Goal: Book appointment/travel/reservation

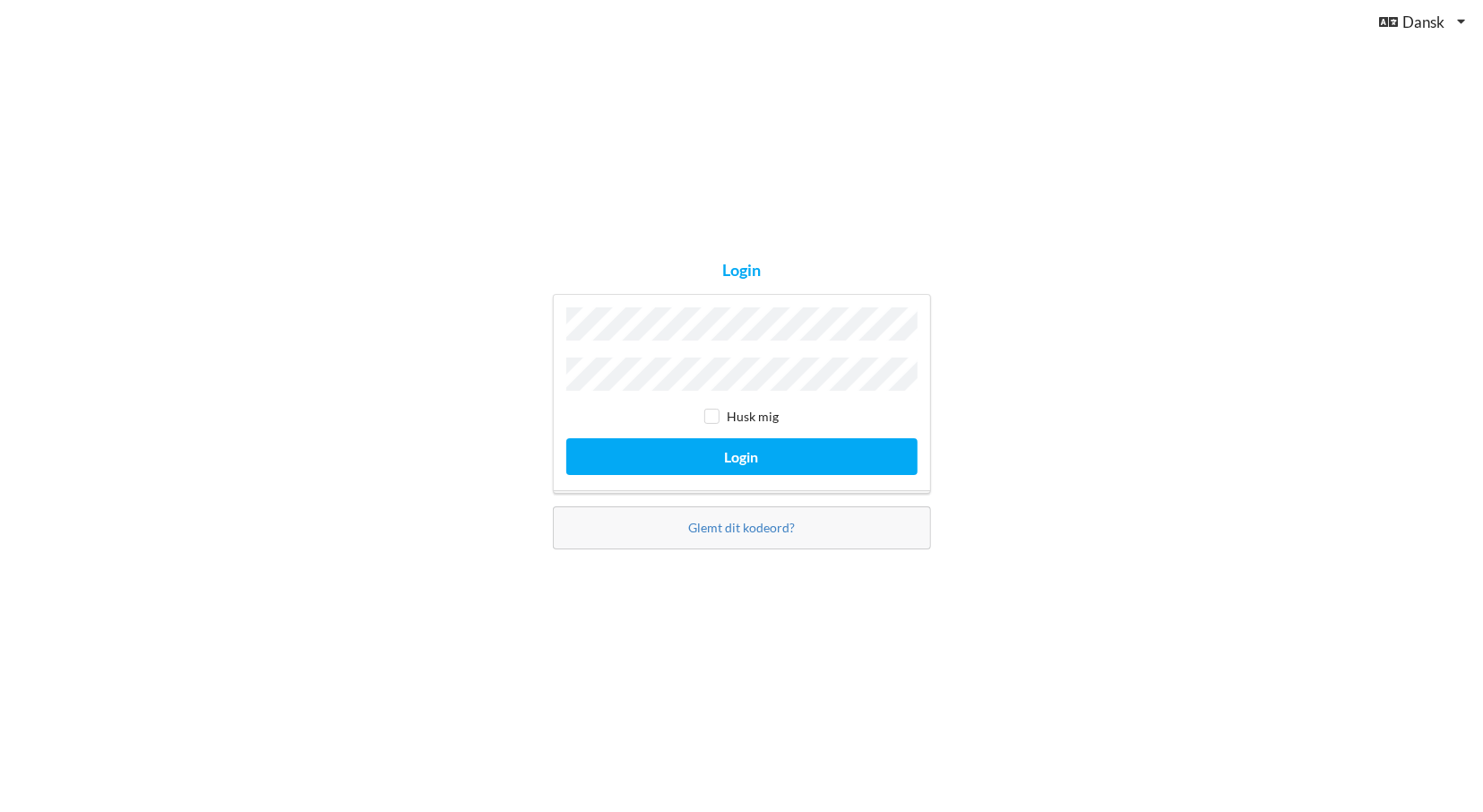
click at [566, 438] on button "Login" at bounding box center [742, 456] width 351 height 37
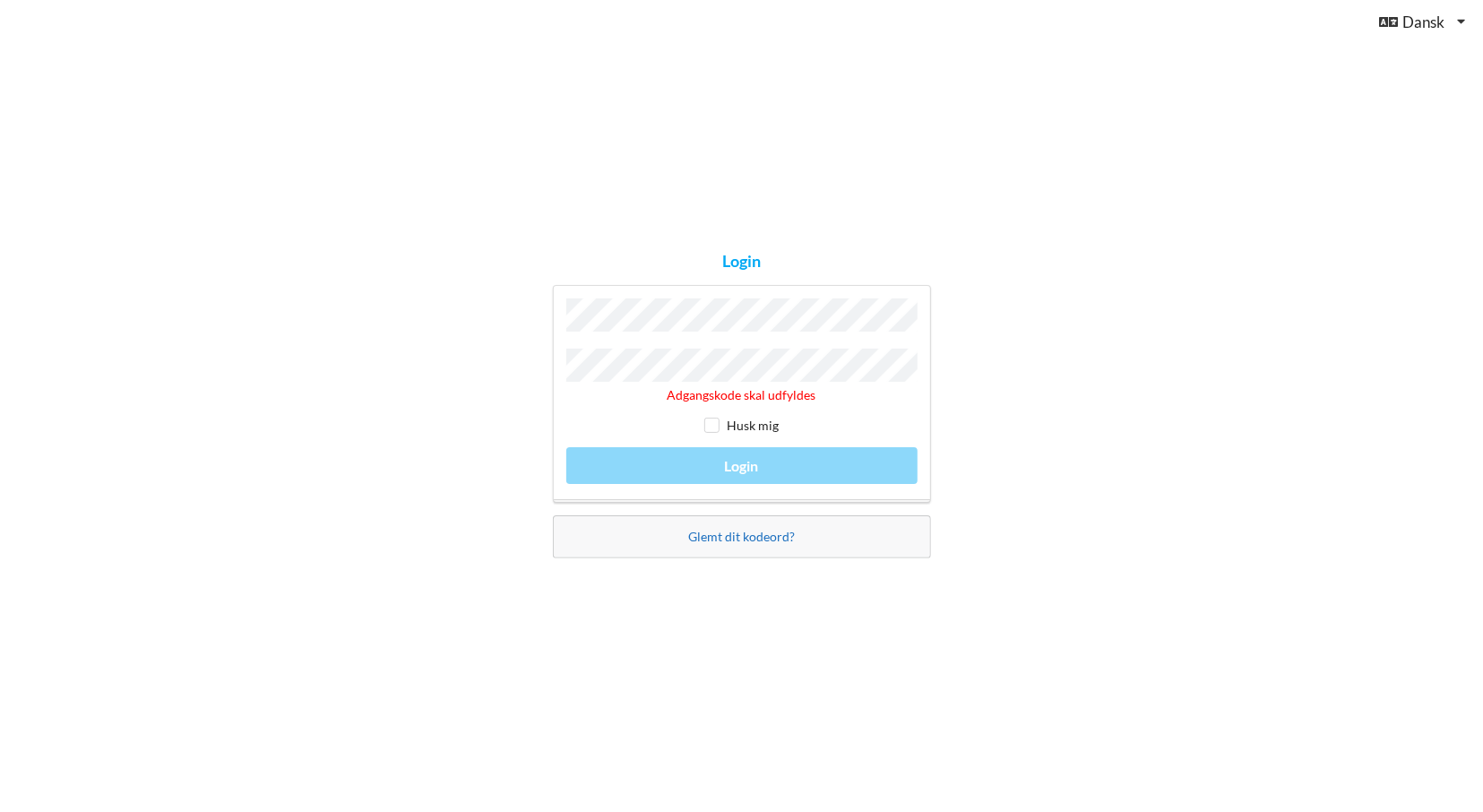
click at [717, 529] on link "Glemt dit kodeord?" at bounding box center [742, 536] width 106 height 16
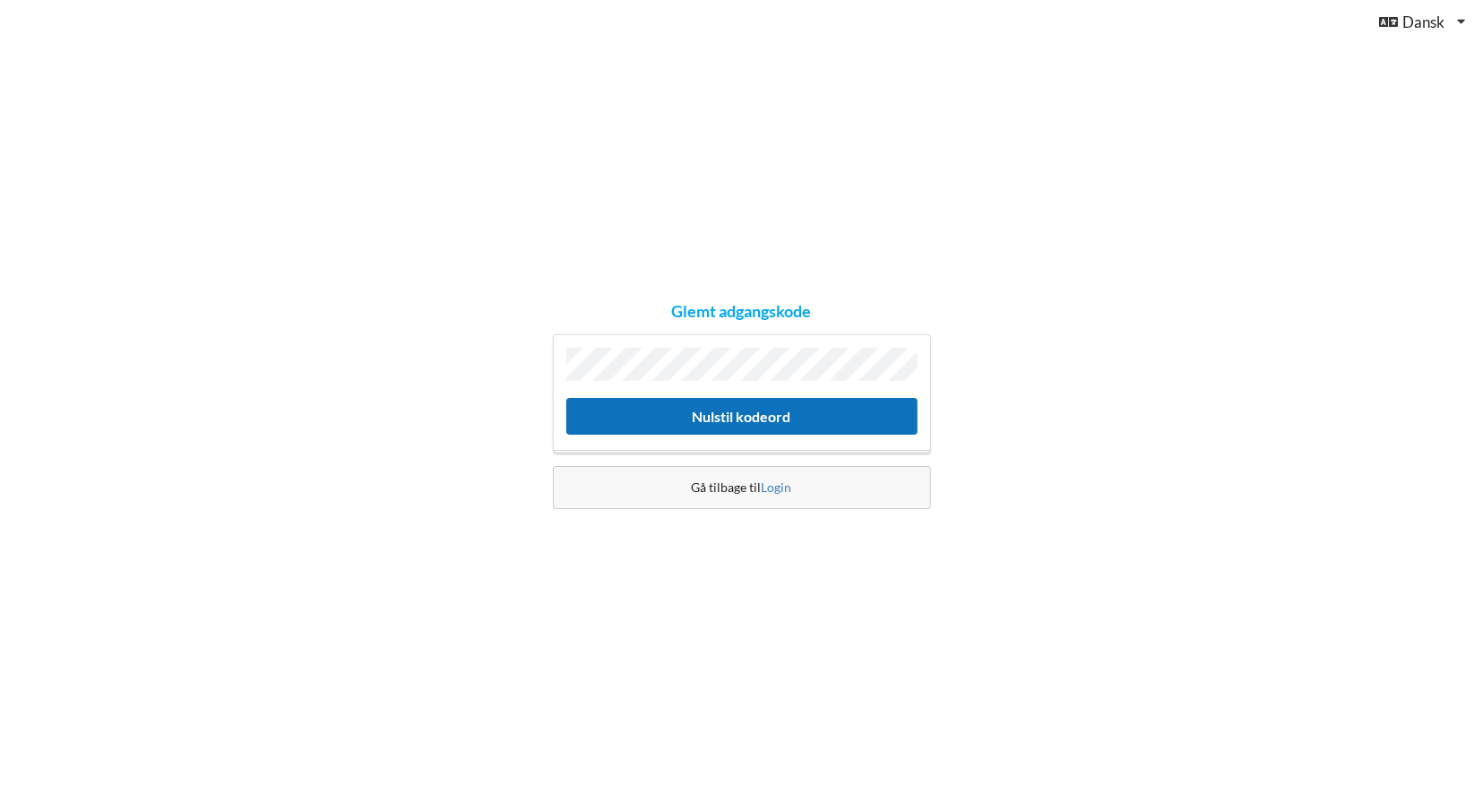
click at [752, 417] on button "Nulstil kodeord" at bounding box center [742, 416] width 351 height 37
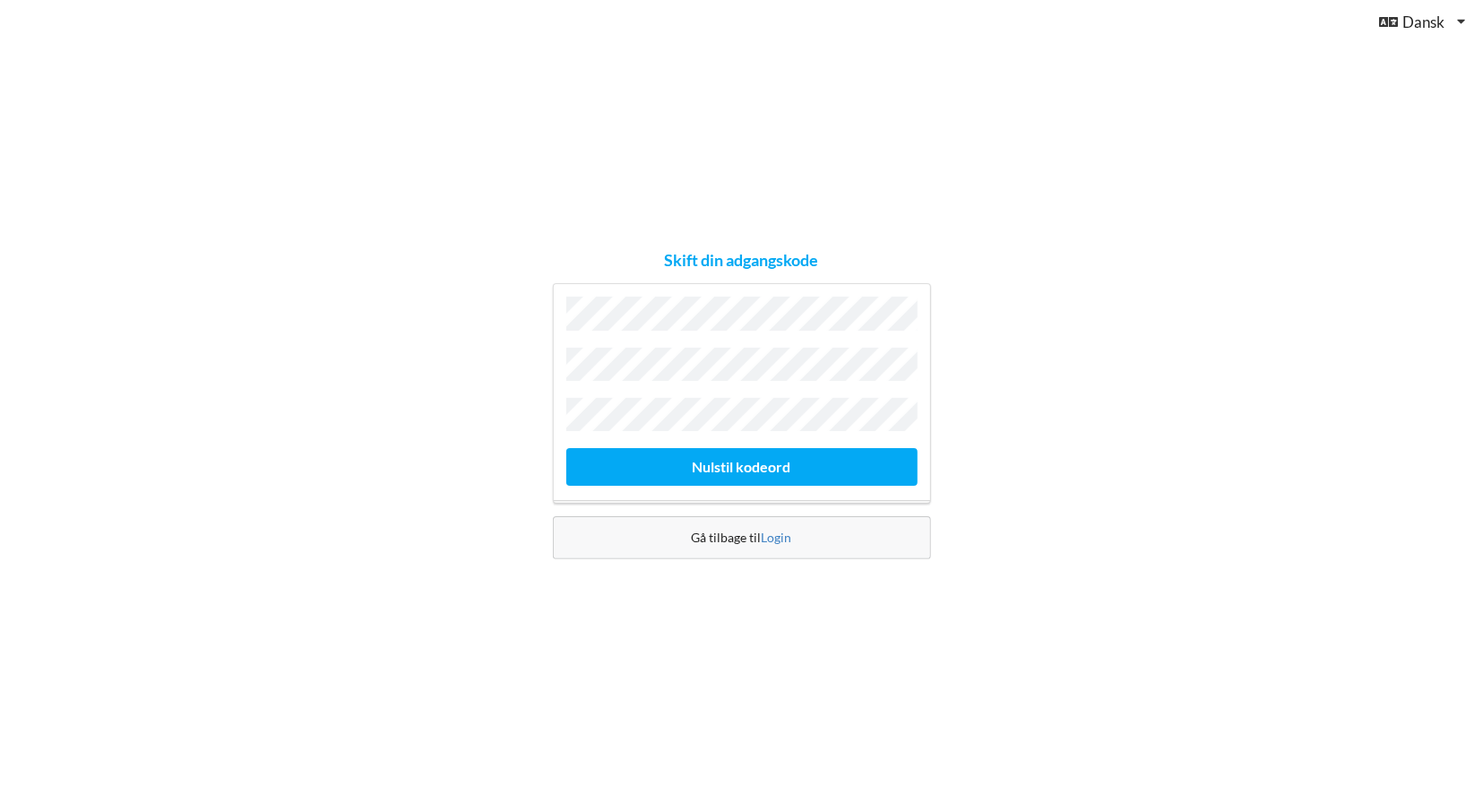
click at [566, 448] on button "Nulstil kodeord" at bounding box center [742, 466] width 351 height 37
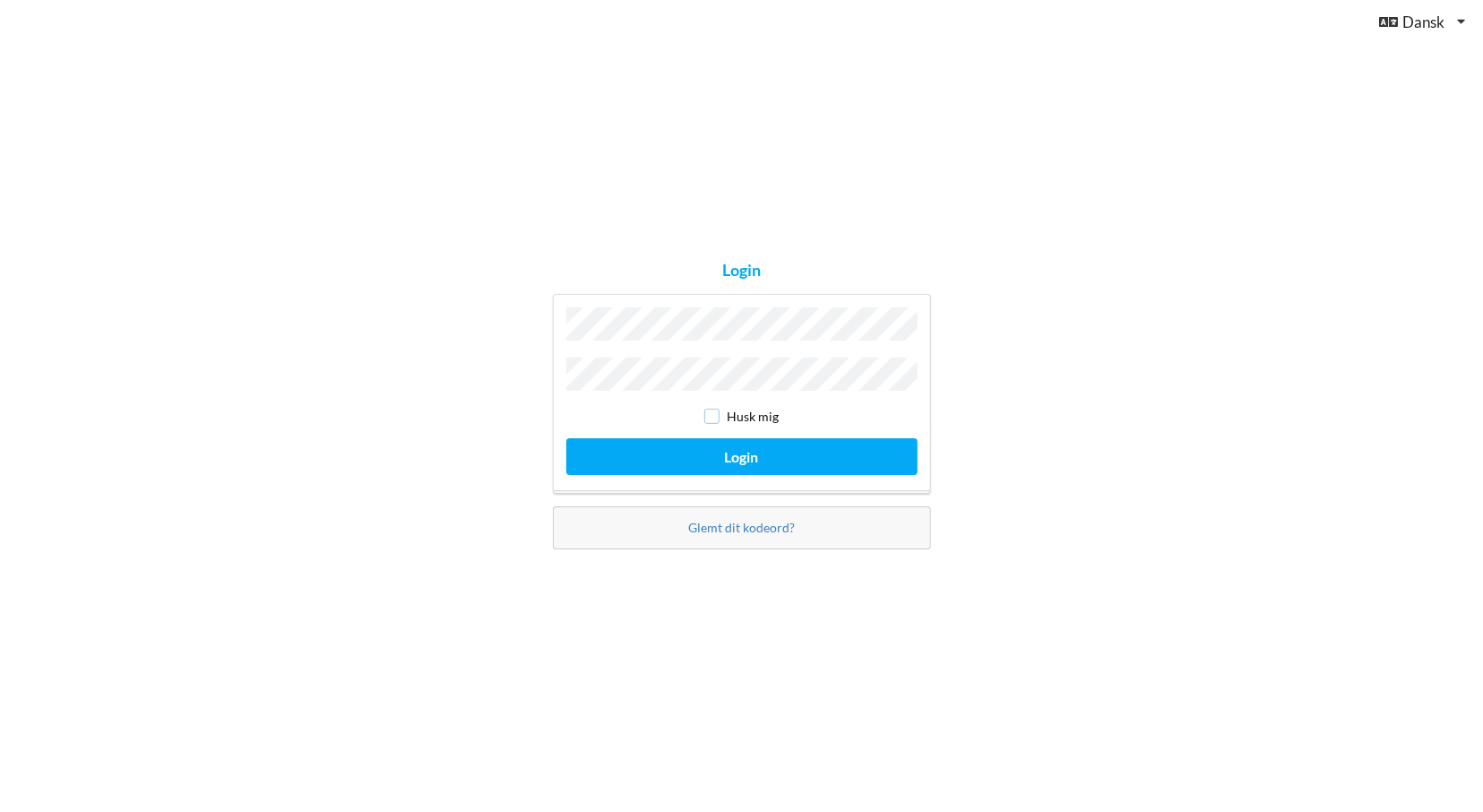
click at [716, 409] on input "checkbox" at bounding box center [711, 416] width 16 height 16
checkbox input "true"
click at [726, 446] on button "Login" at bounding box center [742, 456] width 351 height 37
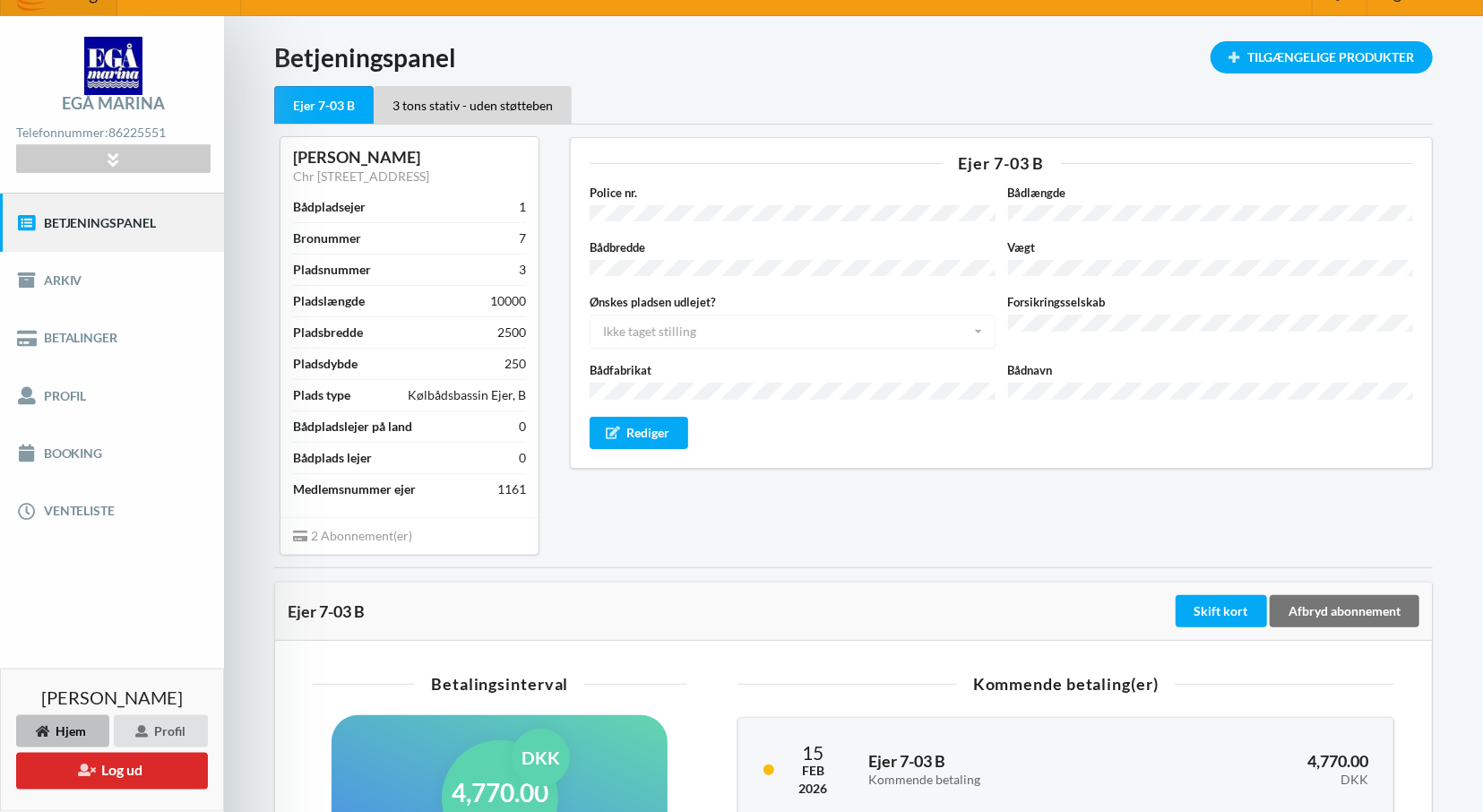
scroll to position [14, 0]
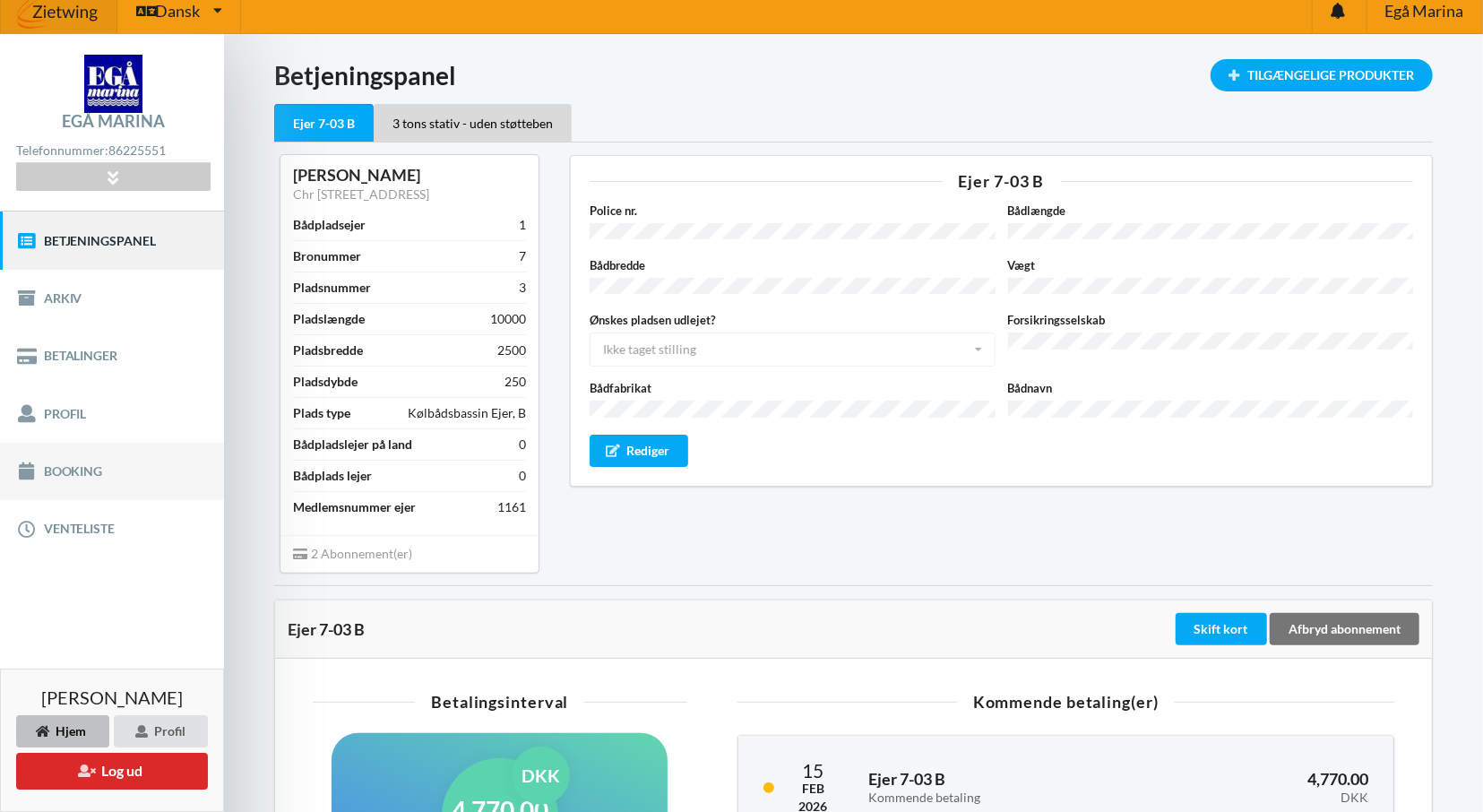
click at [112, 466] on link "Booking" at bounding box center [112, 471] width 224 height 58
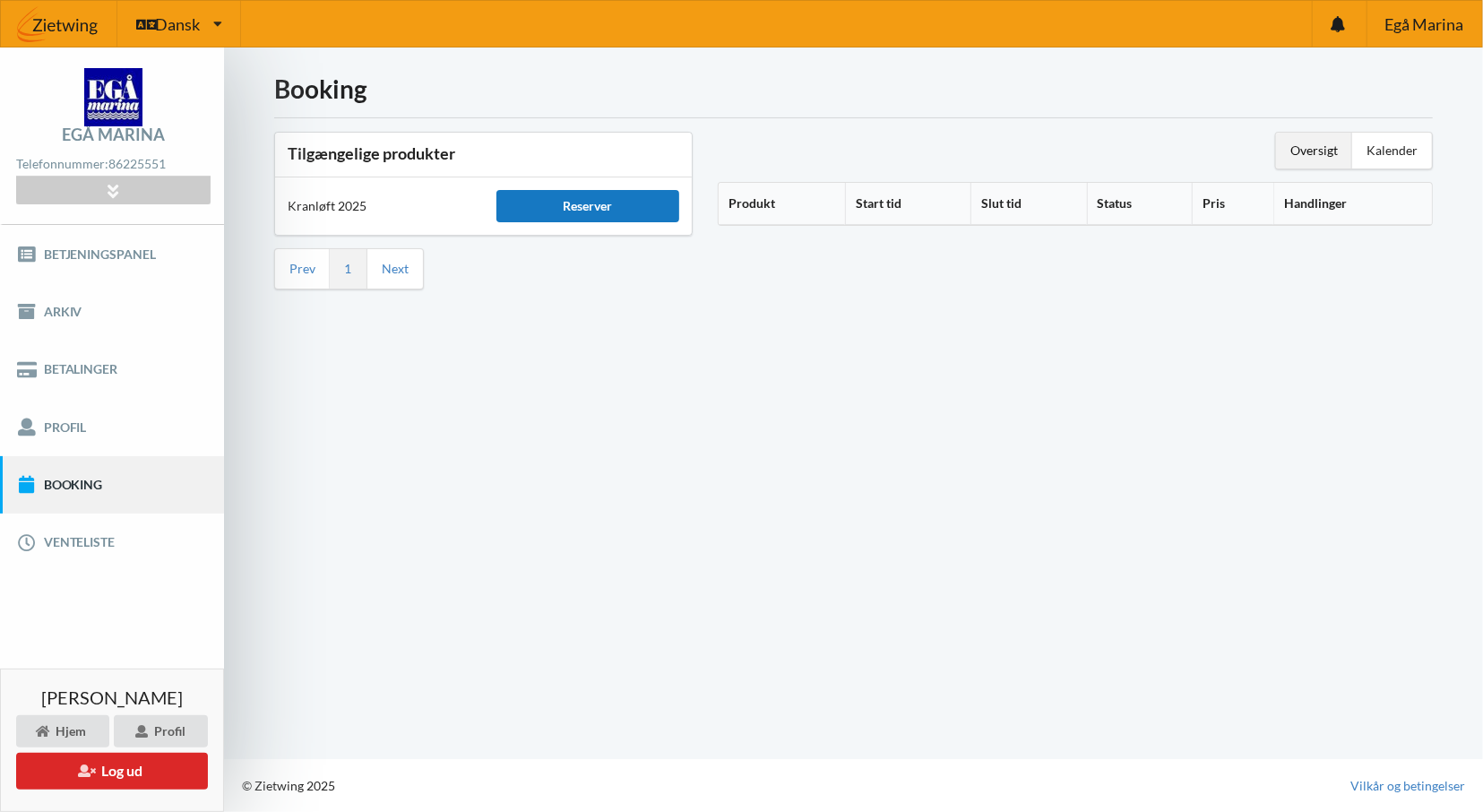
click at [655, 209] on div "Reserver" at bounding box center [588, 205] width 183 height 32
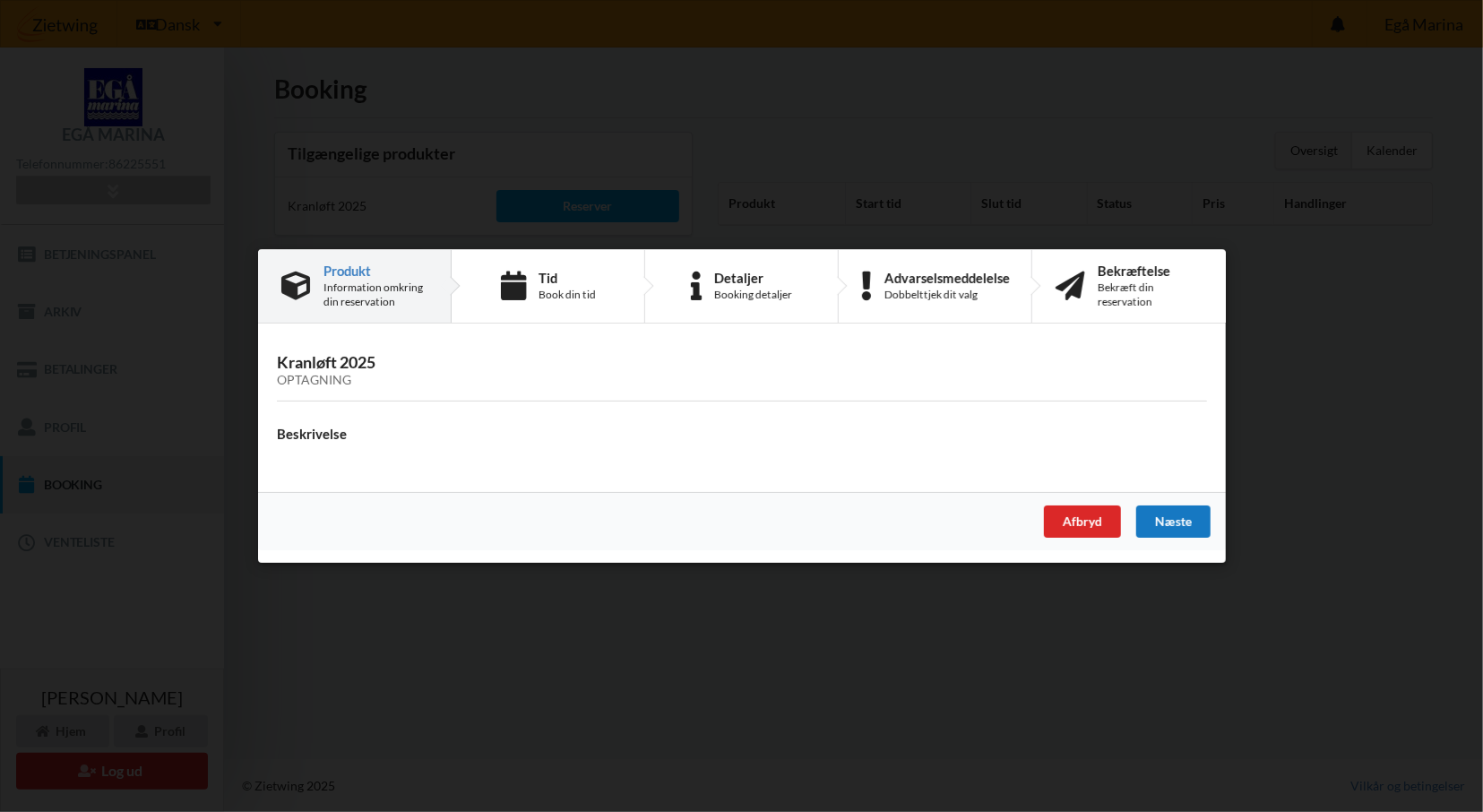
click at [1183, 530] on div "Næste" at bounding box center [1172, 521] width 74 height 32
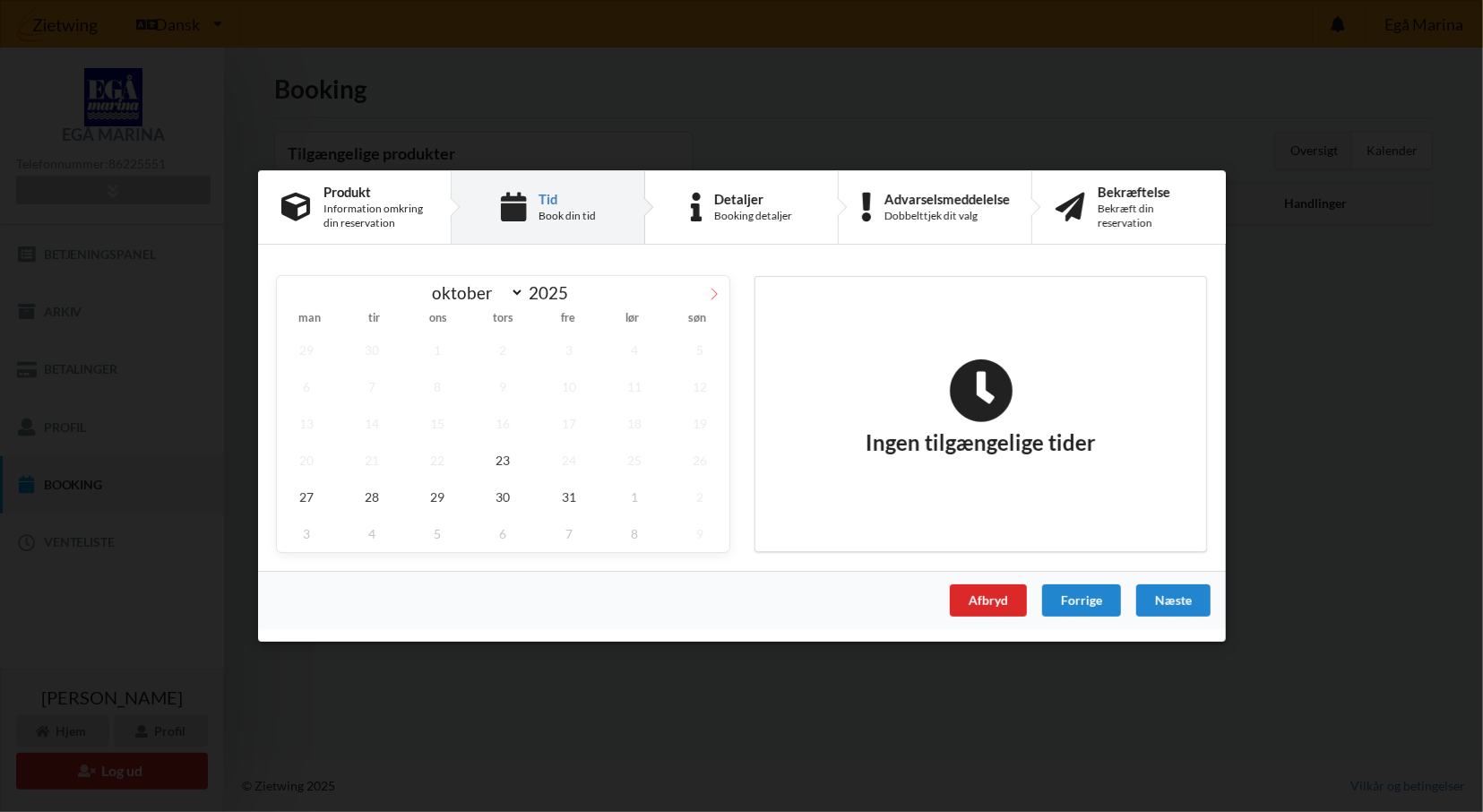
click at [720, 300] on span at bounding box center [713, 291] width 30 height 30
click at [571, 449] on span "21" at bounding box center [567, 460] width 60 height 37
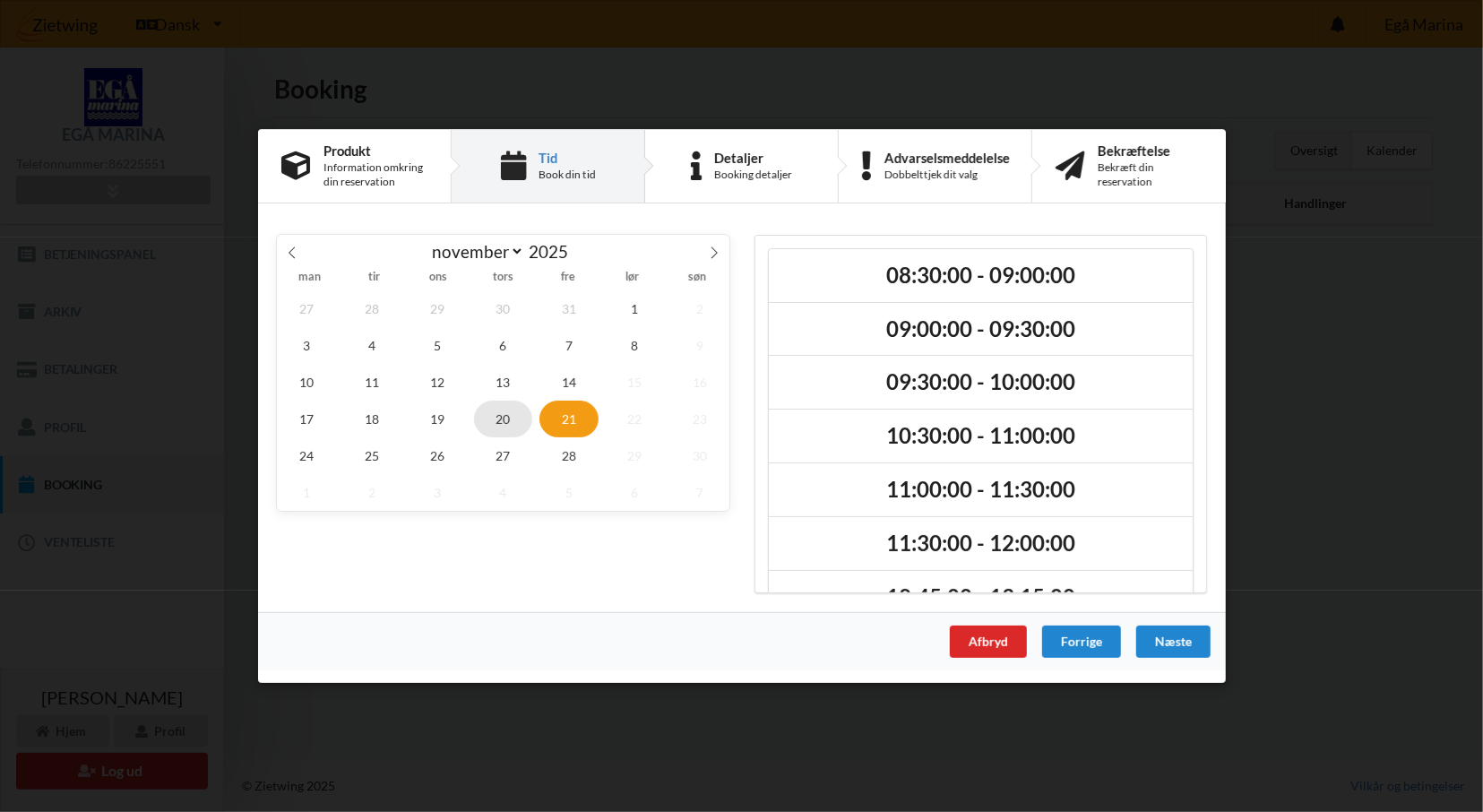
click at [515, 411] on span "20" at bounding box center [502, 419] width 60 height 37
click at [447, 403] on span "19" at bounding box center [437, 419] width 60 height 37
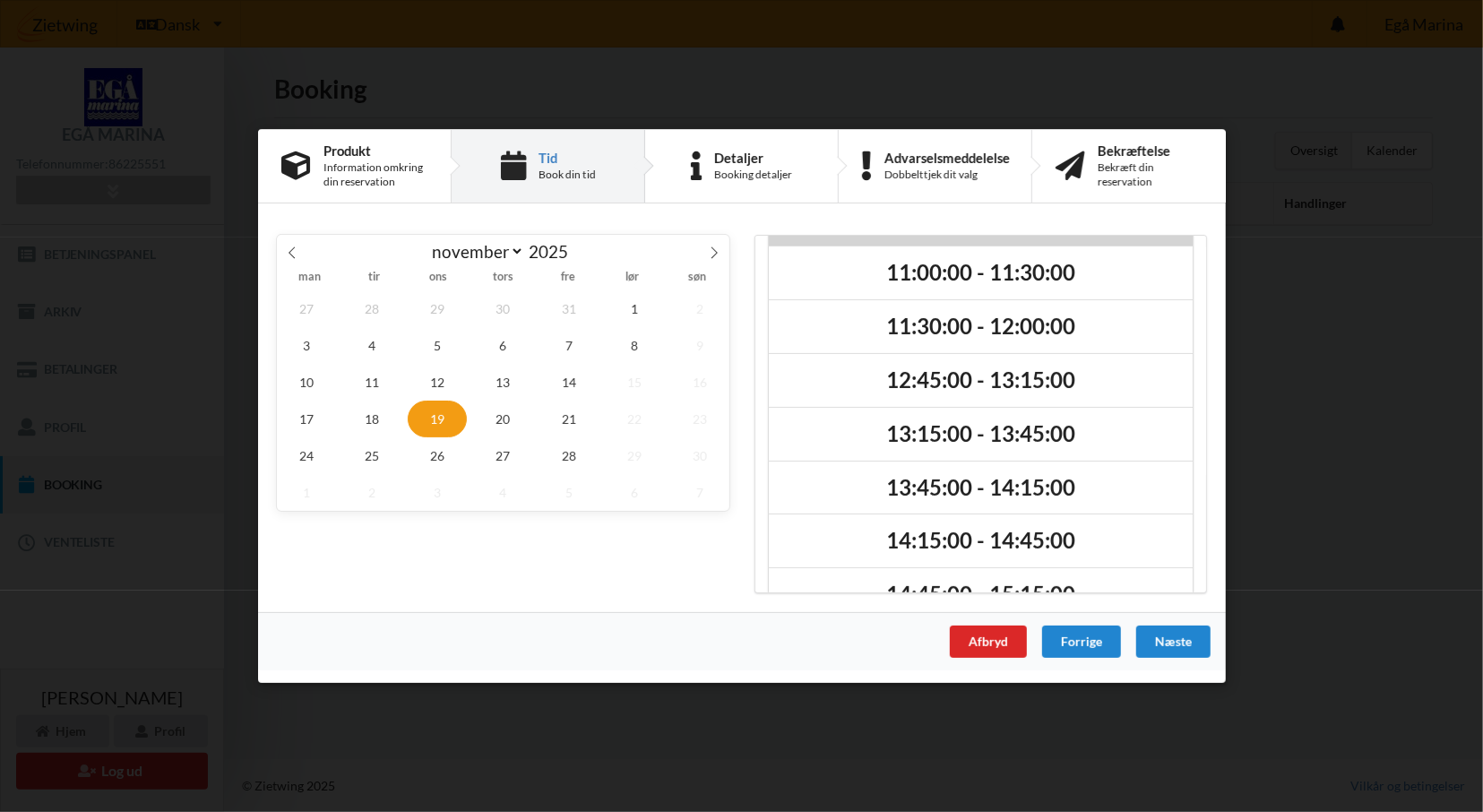
scroll to position [255, 0]
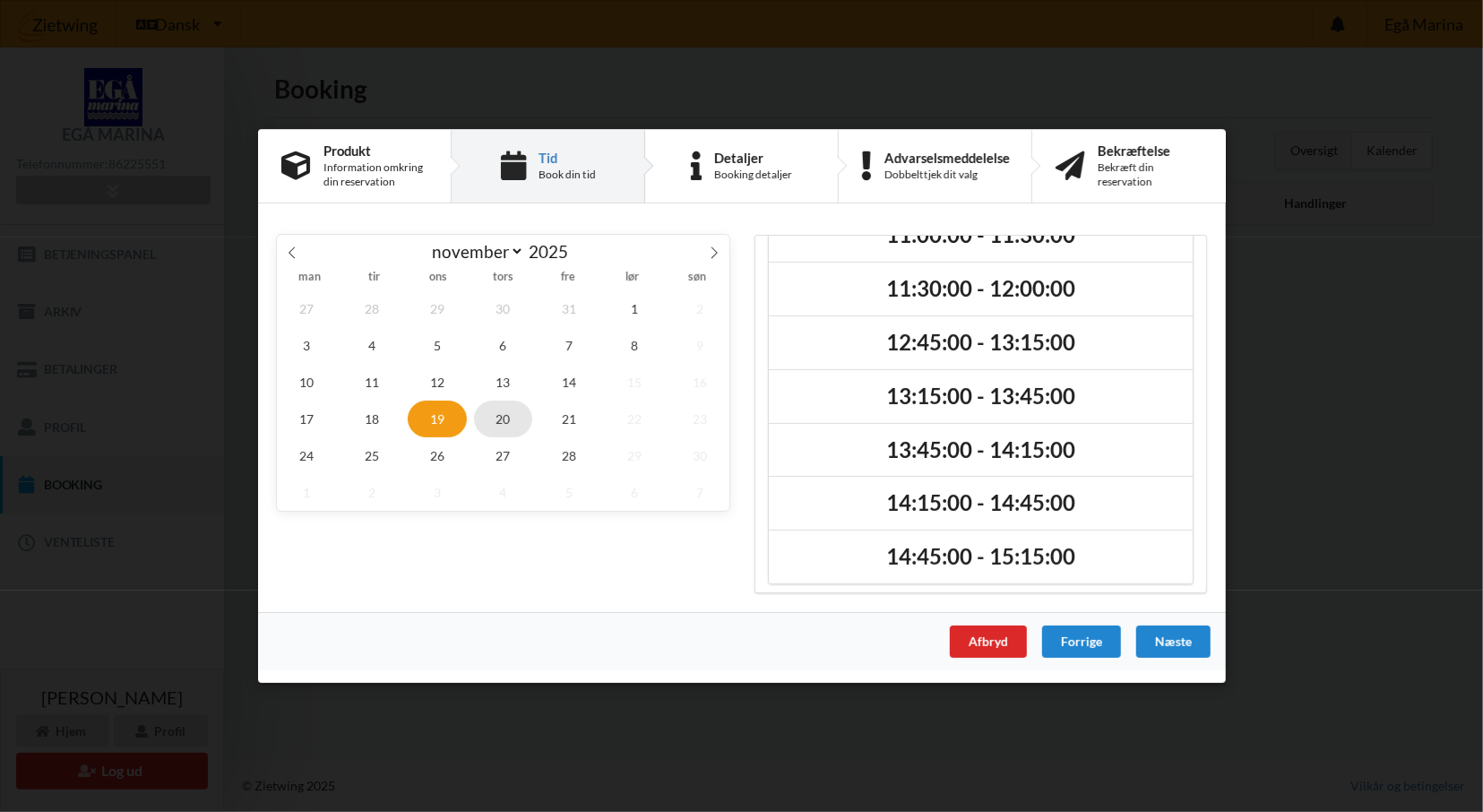
click at [517, 425] on span "20" at bounding box center [502, 419] width 60 height 37
click at [649, 340] on span "8" at bounding box center [634, 346] width 60 height 37
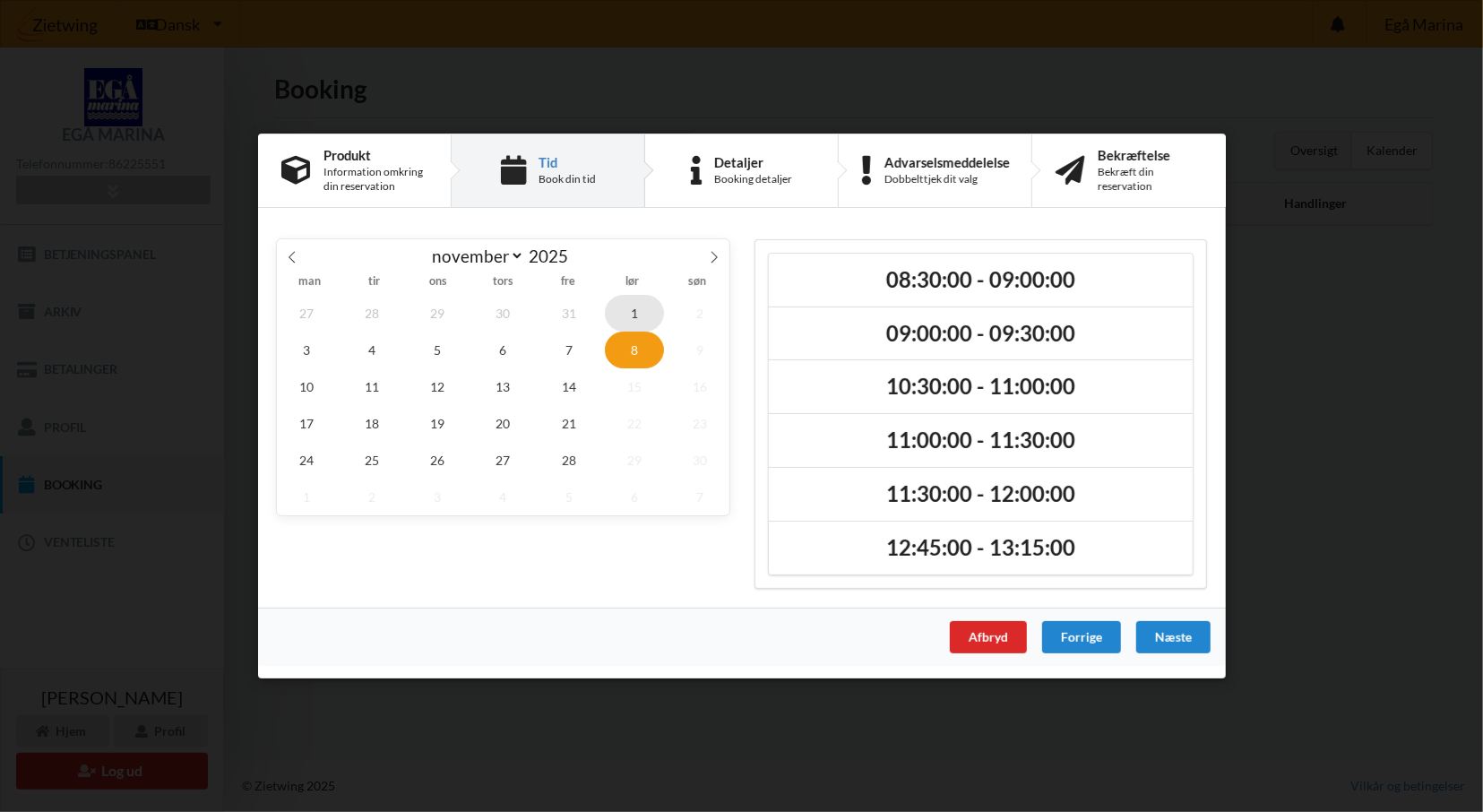
click at [648, 311] on span "1" at bounding box center [634, 313] width 60 height 37
click at [712, 255] on icon at bounding box center [713, 257] width 6 height 12
click at [297, 258] on icon at bounding box center [292, 258] width 13 height 13
select select "10"
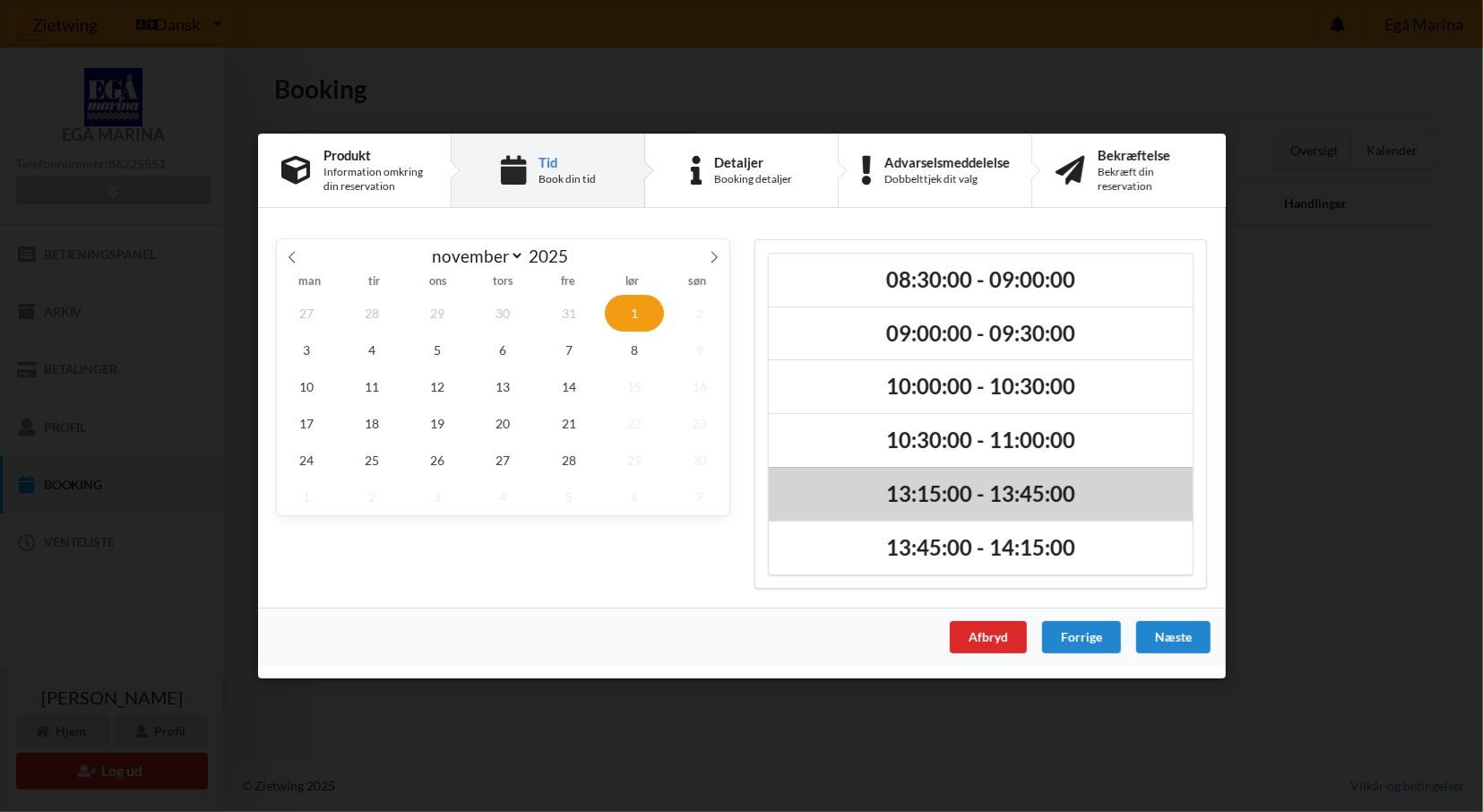
click at [949, 508] on div "13:15:00 - 13:45:00" at bounding box center [981, 493] width 423 height 54
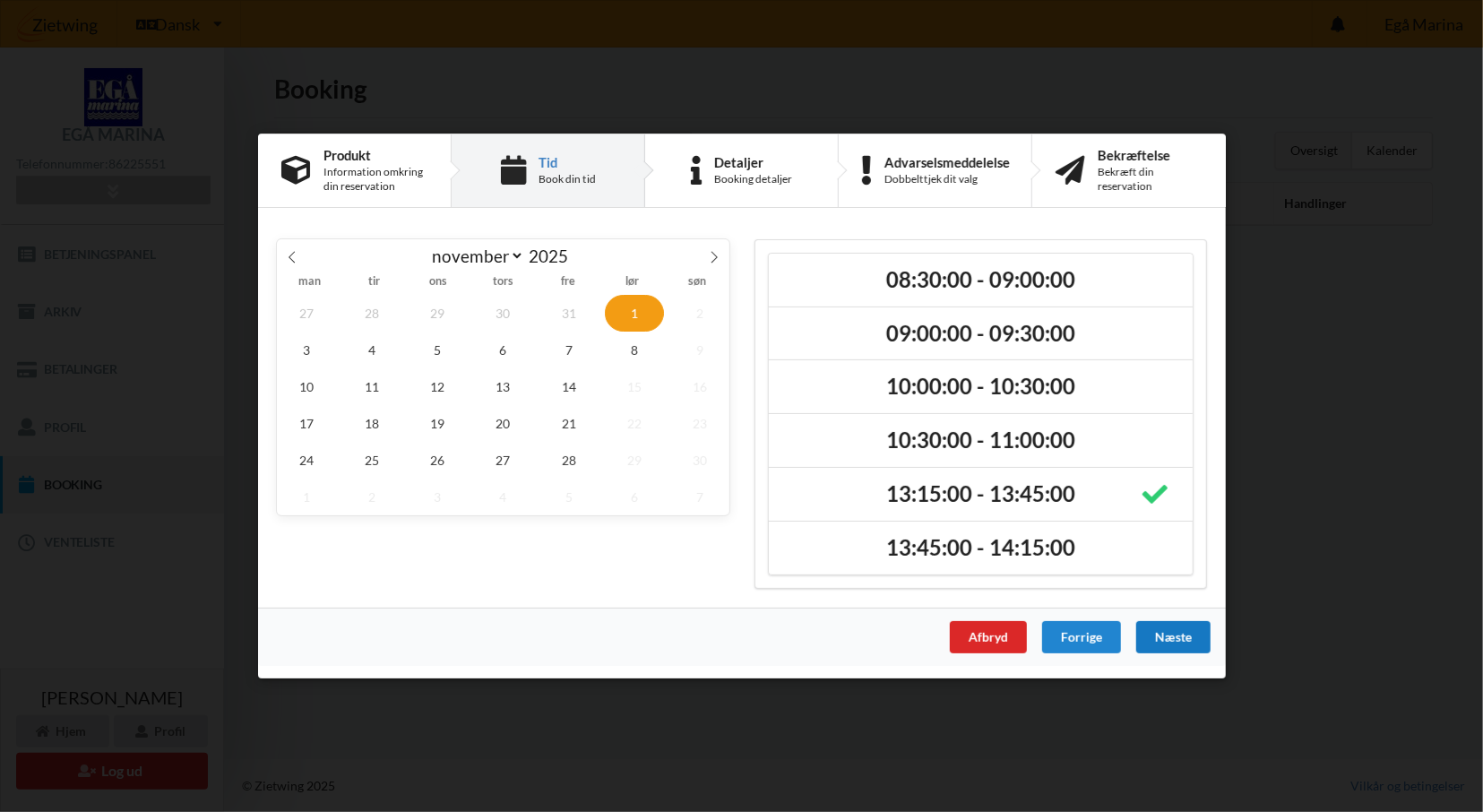
click at [1180, 638] on div "Næste" at bounding box center [1172, 636] width 74 height 32
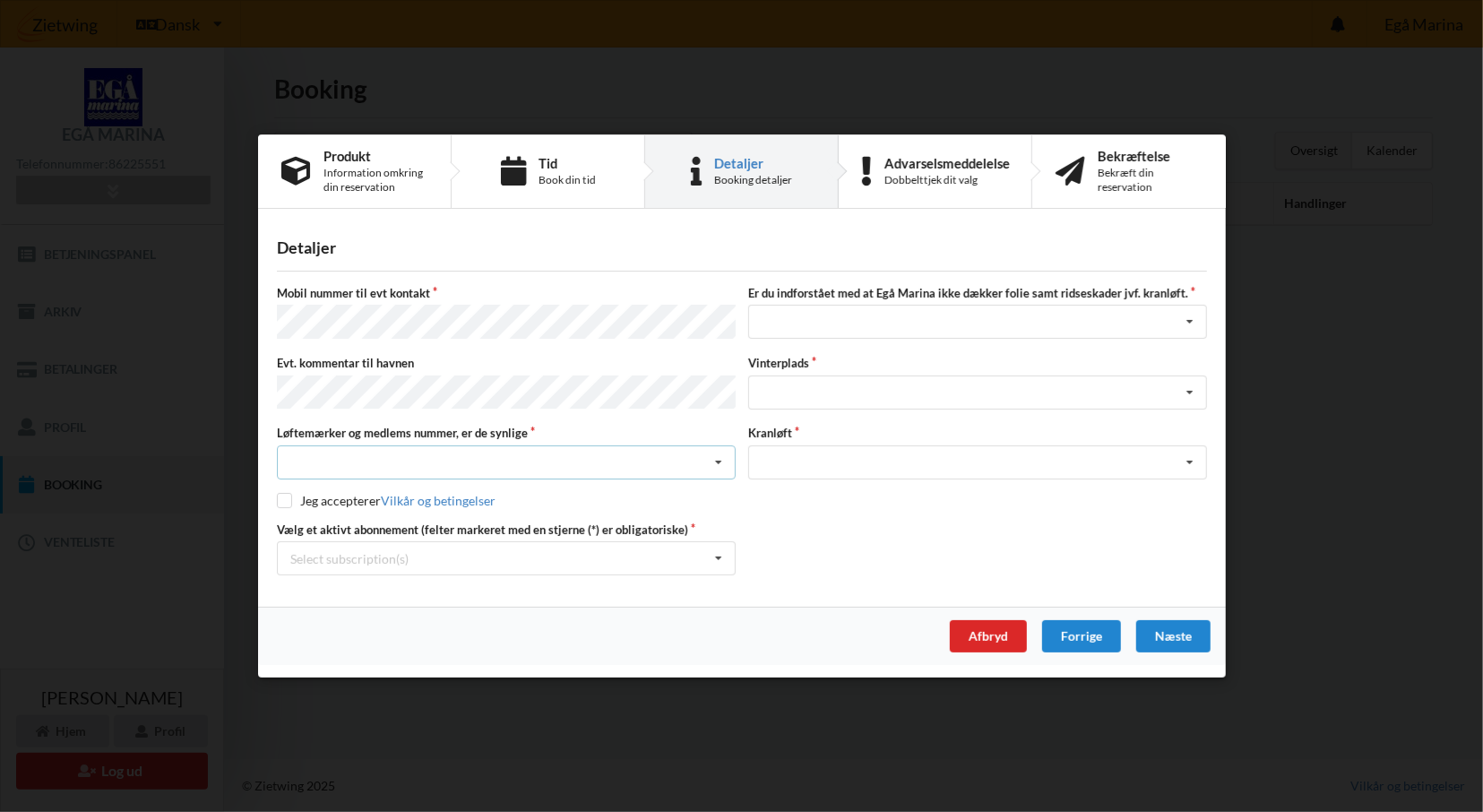
click at [726, 460] on icon at bounding box center [718, 462] width 27 height 33
click at [492, 527] on div "Ja, mine mærker er synlige og intakte" at bounding box center [506, 527] width 457 height 33
click at [285, 501] on input "checkbox" at bounding box center [284, 499] width 16 height 16
checkbox input "true"
click at [555, 547] on div "Select subscription(s) * Ejer 7-03 B * 3 tons stativ - uden støtteben" at bounding box center [506, 557] width 458 height 34
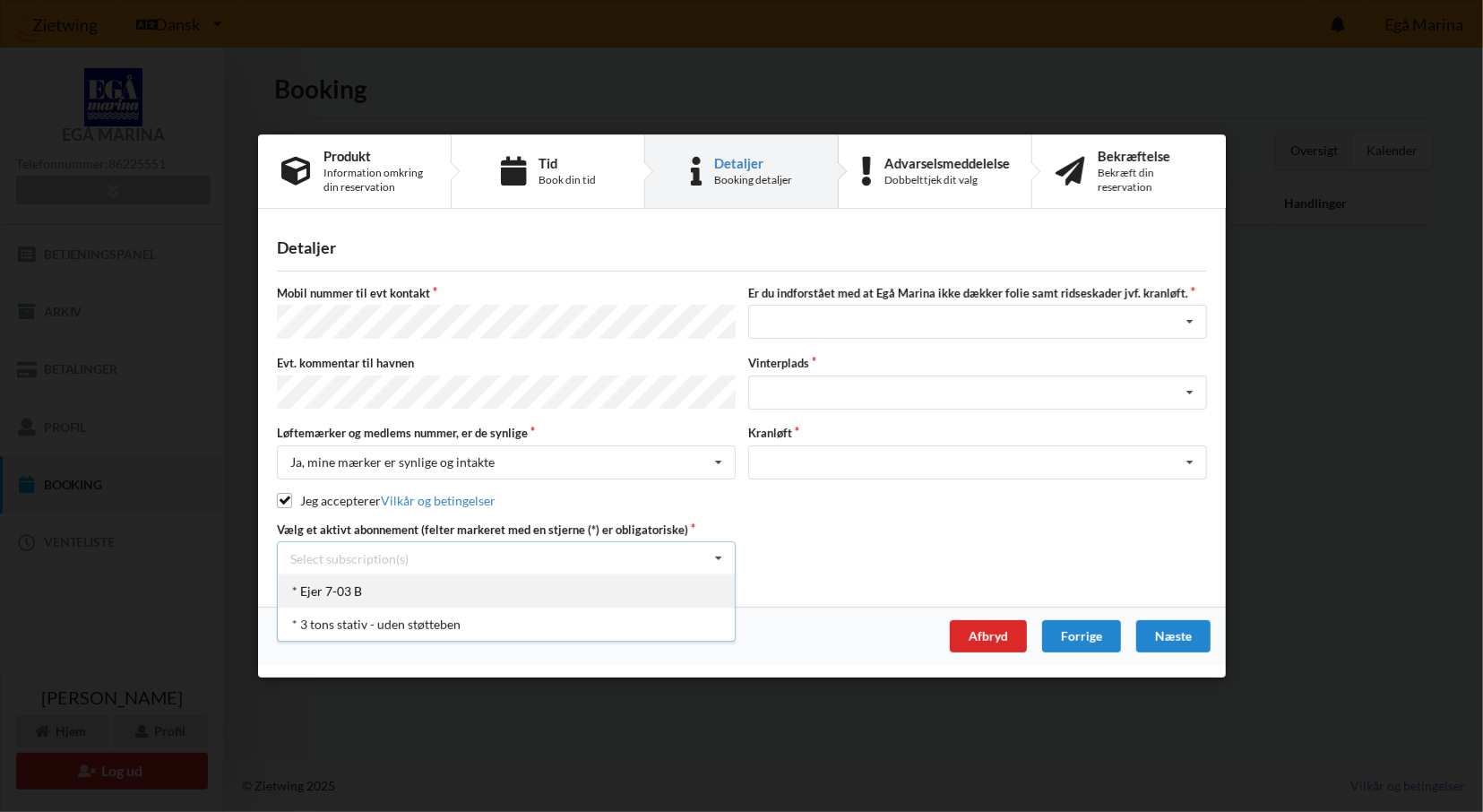
click at [522, 580] on div "* Ejer 7-03 B" at bounding box center [506, 591] width 457 height 33
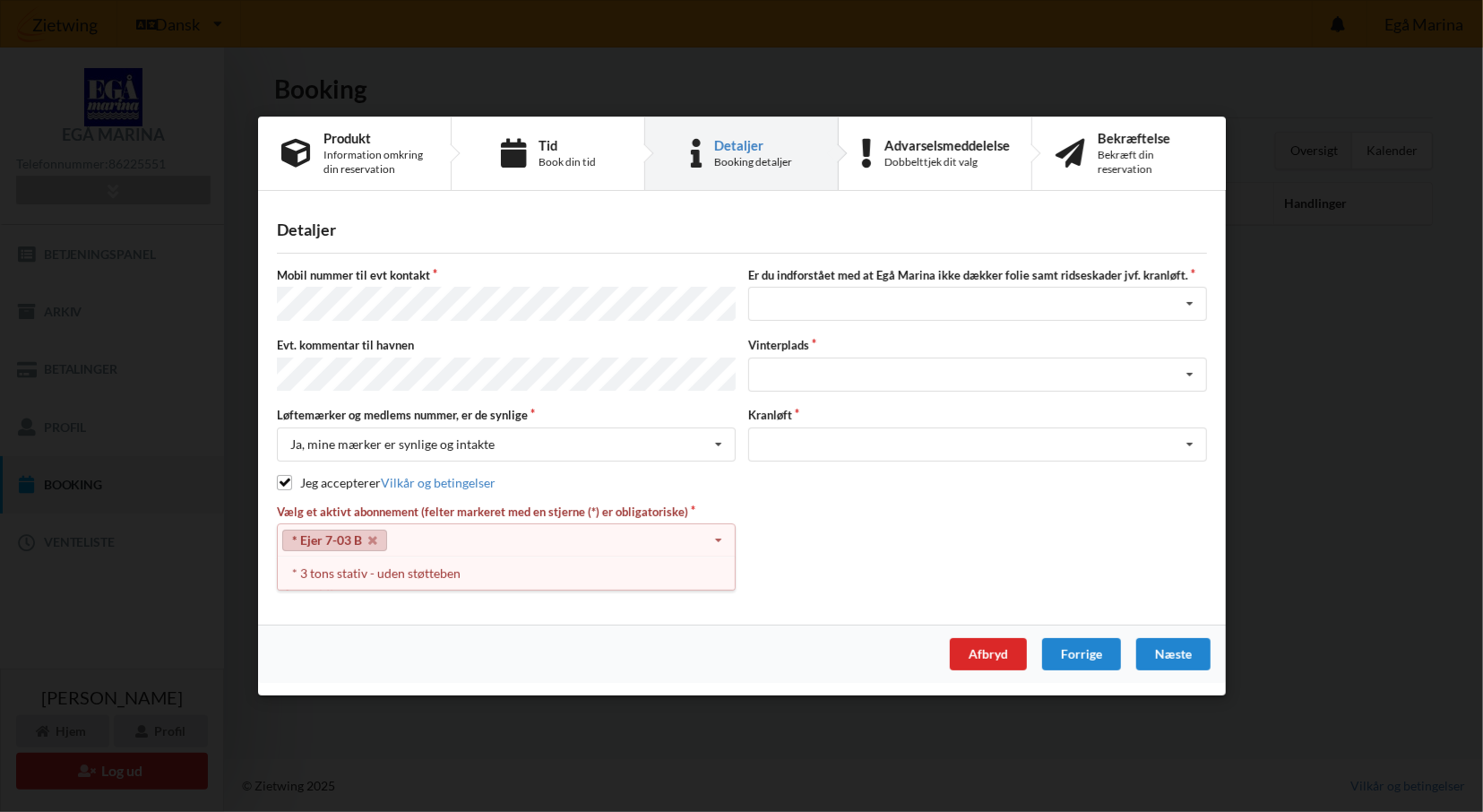
click at [522, 580] on div "* 3 tons stativ - uden støtteben" at bounding box center [506, 574] width 457 height 33
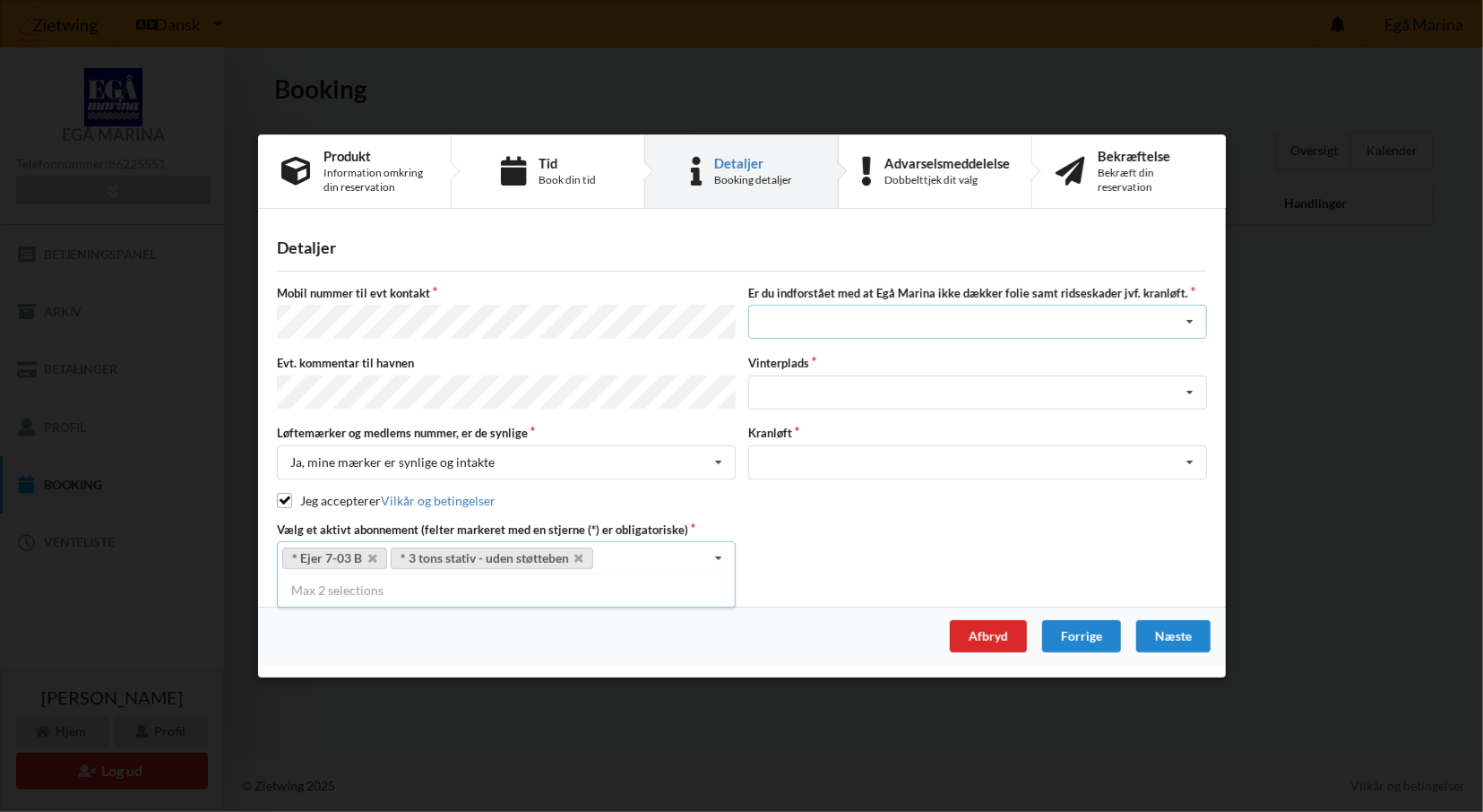
click at [979, 321] on div "Jeg har tæpper med og tager selv ansvaret for eventuelle folie samt ridseskader…" at bounding box center [977, 321] width 458 height 34
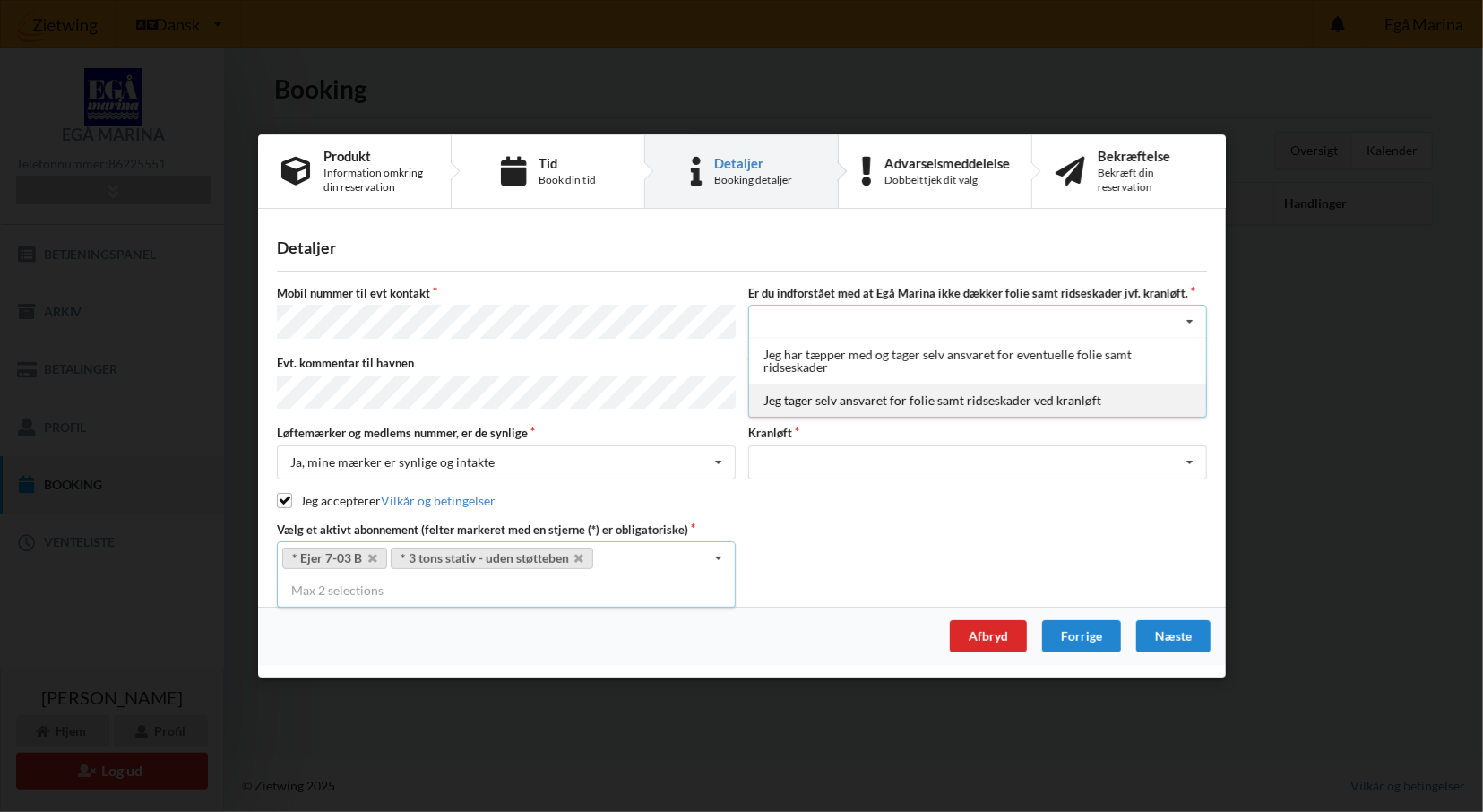
click at [929, 413] on div "Jeg tager selv ansvaret for folie samt ridseskader ved kranløft" at bounding box center [977, 400] width 457 height 33
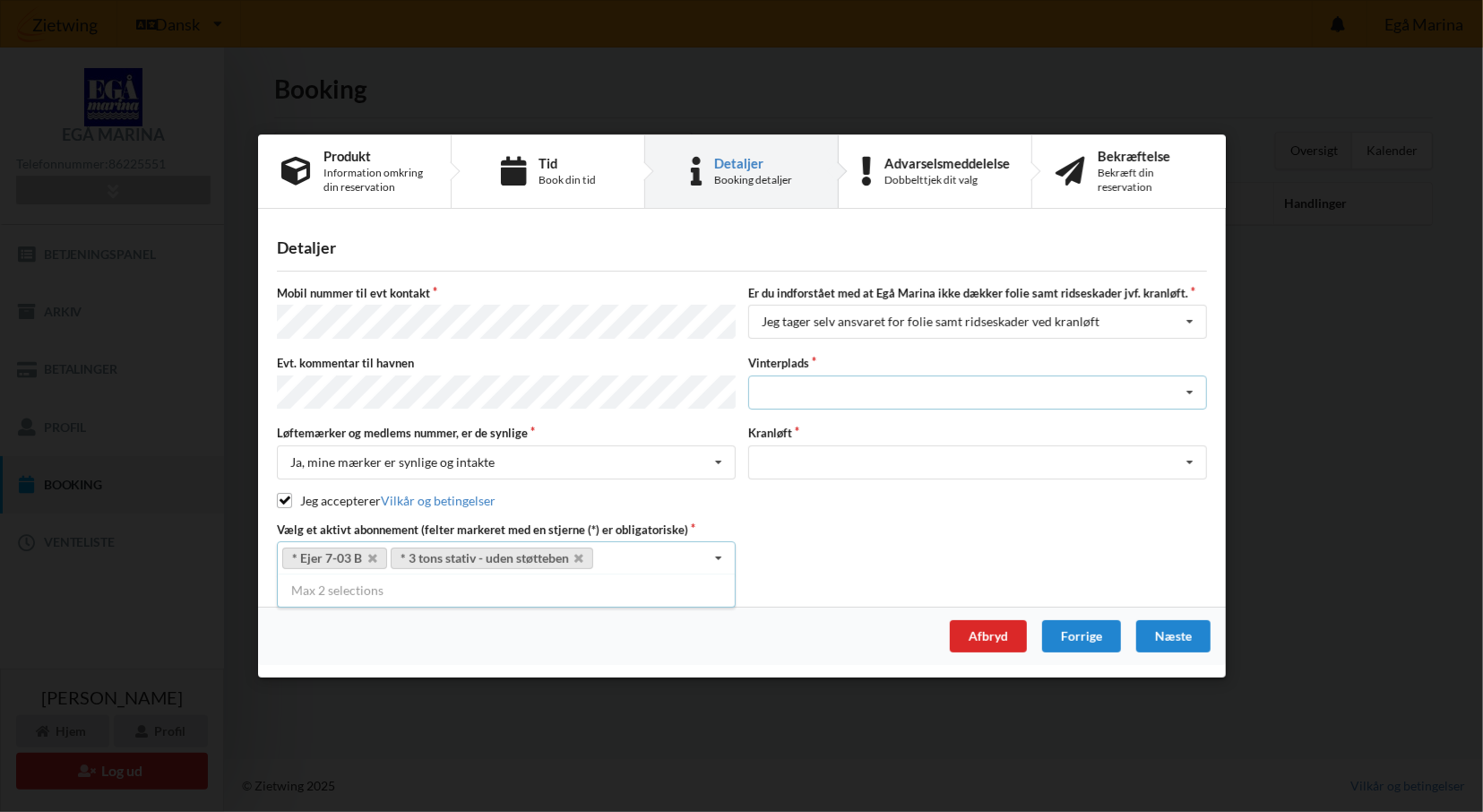
click at [964, 390] on div "Landplads nr. 1 Landplads nr. 2 Landplads nr.3 Landplads nr. 4 Landplads nr. 5 …" at bounding box center [977, 391] width 458 height 34
click at [883, 535] on div "Landplads nr. 9" at bounding box center [977, 527] width 457 height 33
click at [858, 452] on div "Optagning" at bounding box center [977, 461] width 458 height 34
click at [851, 485] on div "Optagning" at bounding box center [977, 494] width 457 height 33
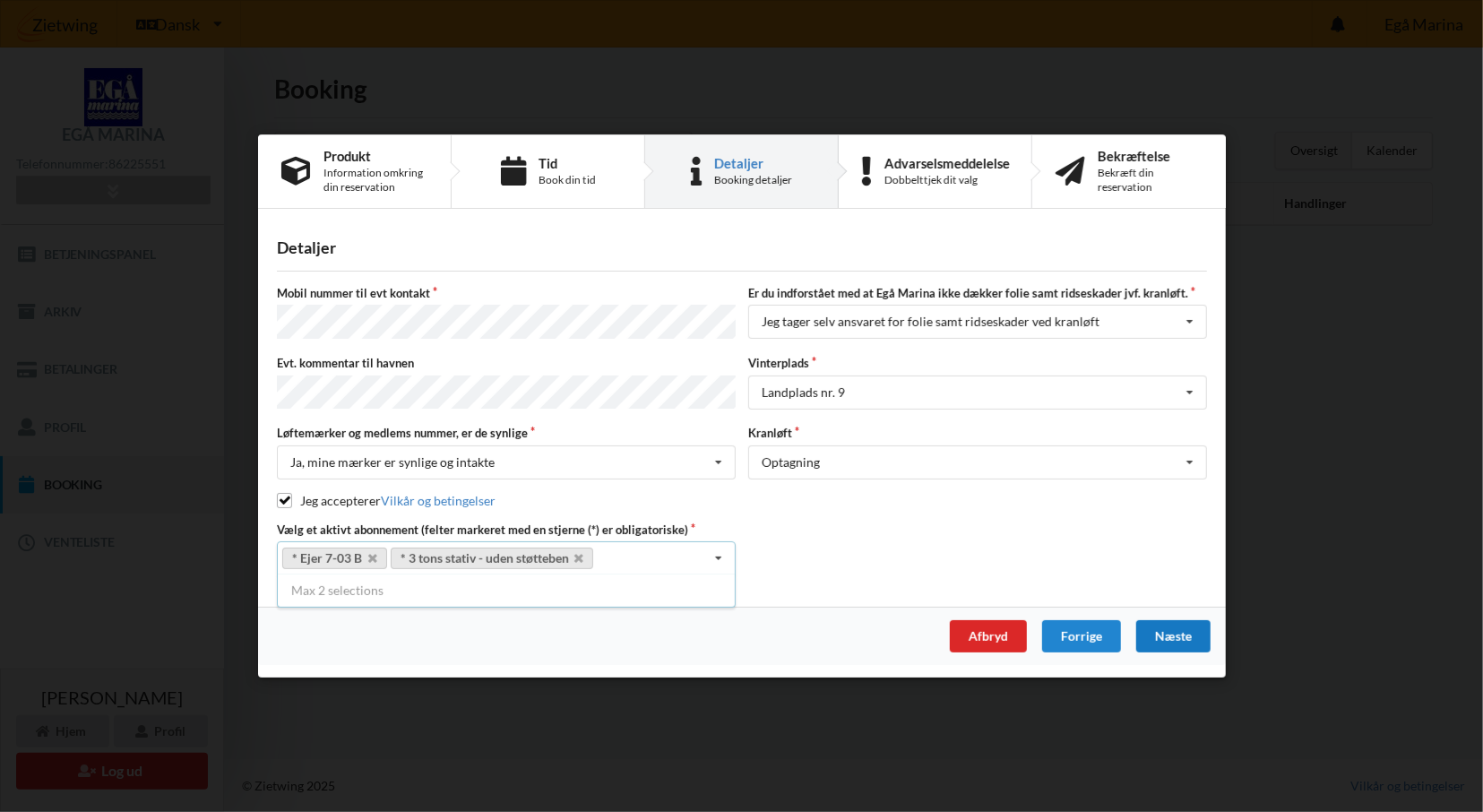
click at [1178, 626] on div "Næste" at bounding box center [1172, 635] width 74 height 32
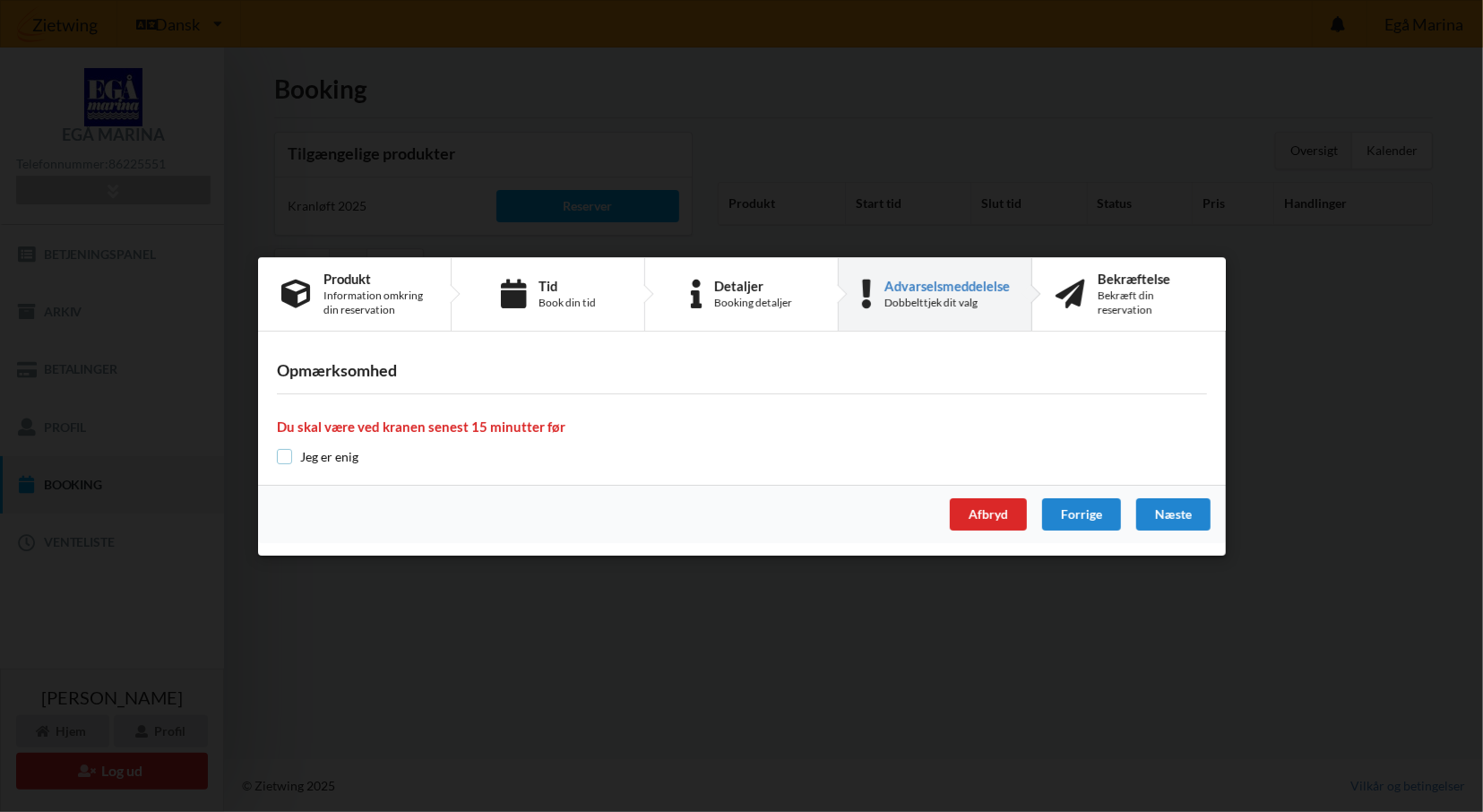
click at [291, 449] on input "checkbox" at bounding box center [284, 456] width 16 height 16
checkbox input "true"
click at [1157, 502] on div "Næste" at bounding box center [1172, 513] width 74 height 32
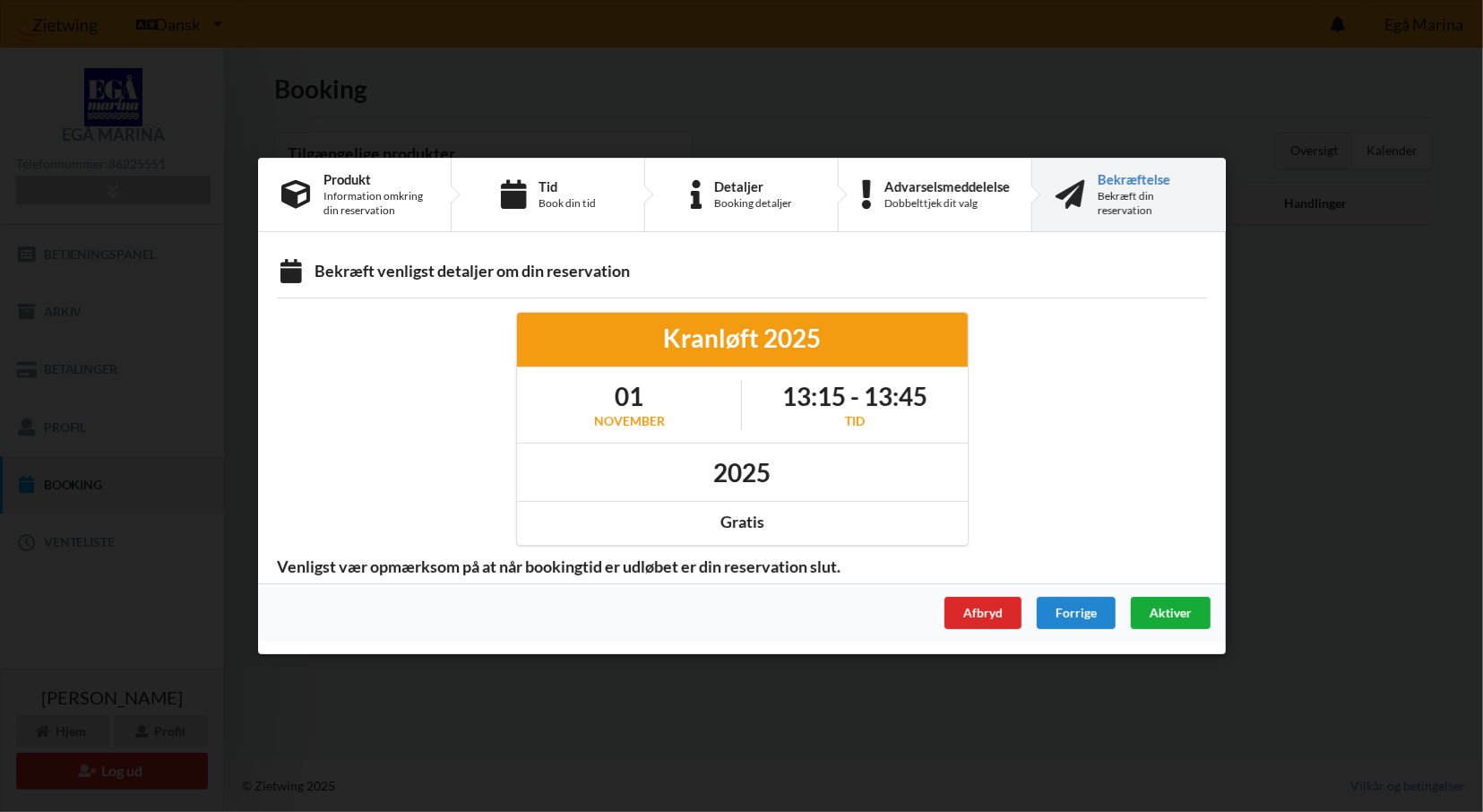
click at [1167, 614] on span "Aktiver" at bounding box center [1170, 612] width 42 height 16
